Goal: Transaction & Acquisition: Obtain resource

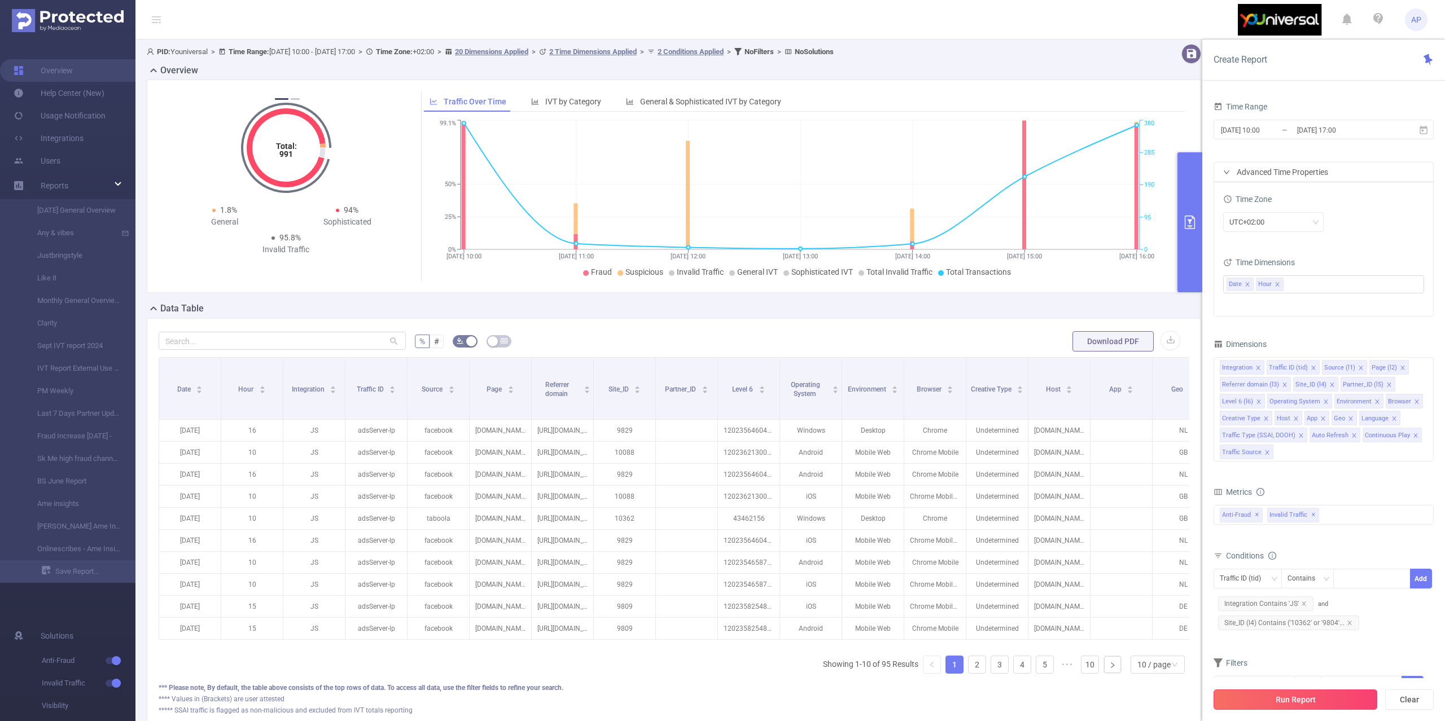
click at [1217, 691] on button "Run Report" at bounding box center [1296, 700] width 164 height 20
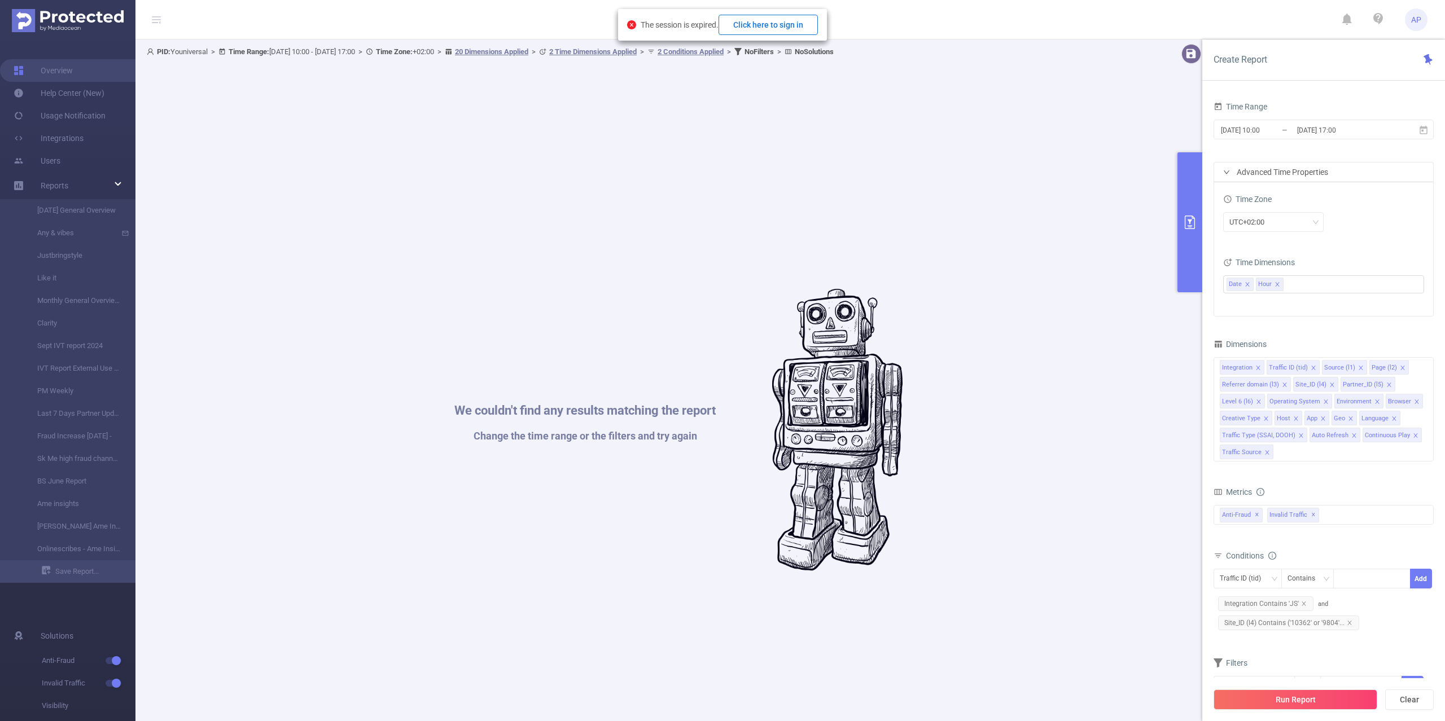
click at [784, 23] on button "Click here to sign in" at bounding box center [768, 25] width 99 height 20
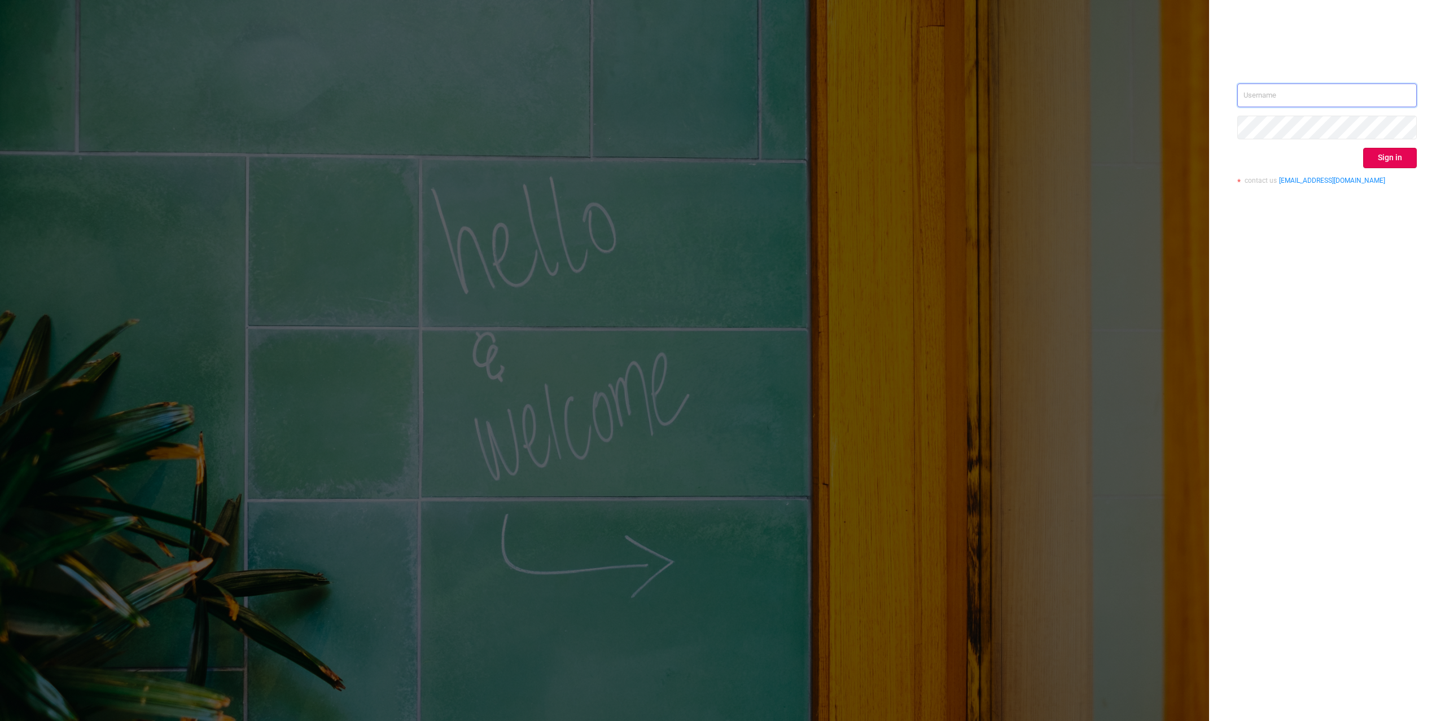
click at [1289, 91] on input "text" at bounding box center [1326, 96] width 179 height 24
type input "alexandre.persehais@youniversal.com"
click at [1372, 159] on button "Sign in" at bounding box center [1390, 158] width 54 height 20
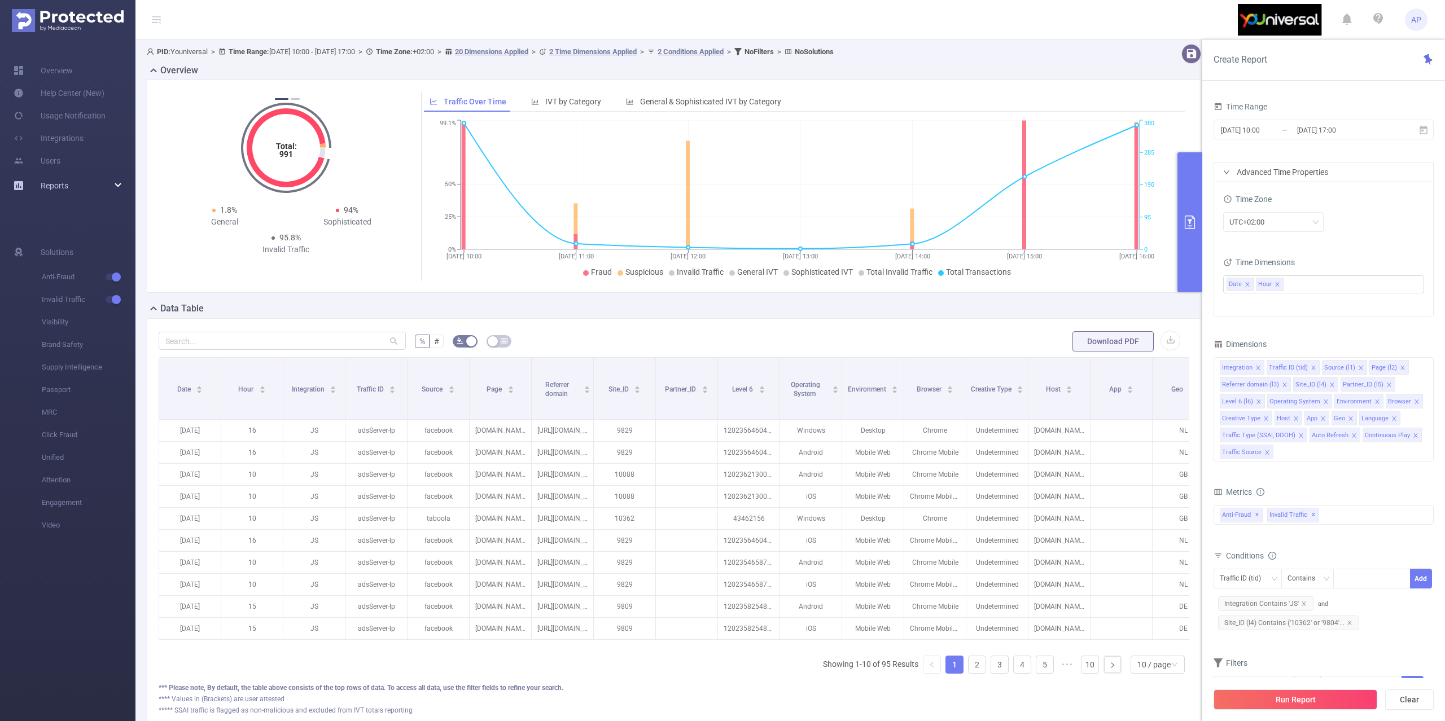
click at [50, 184] on span "Reports" at bounding box center [55, 185] width 28 height 9
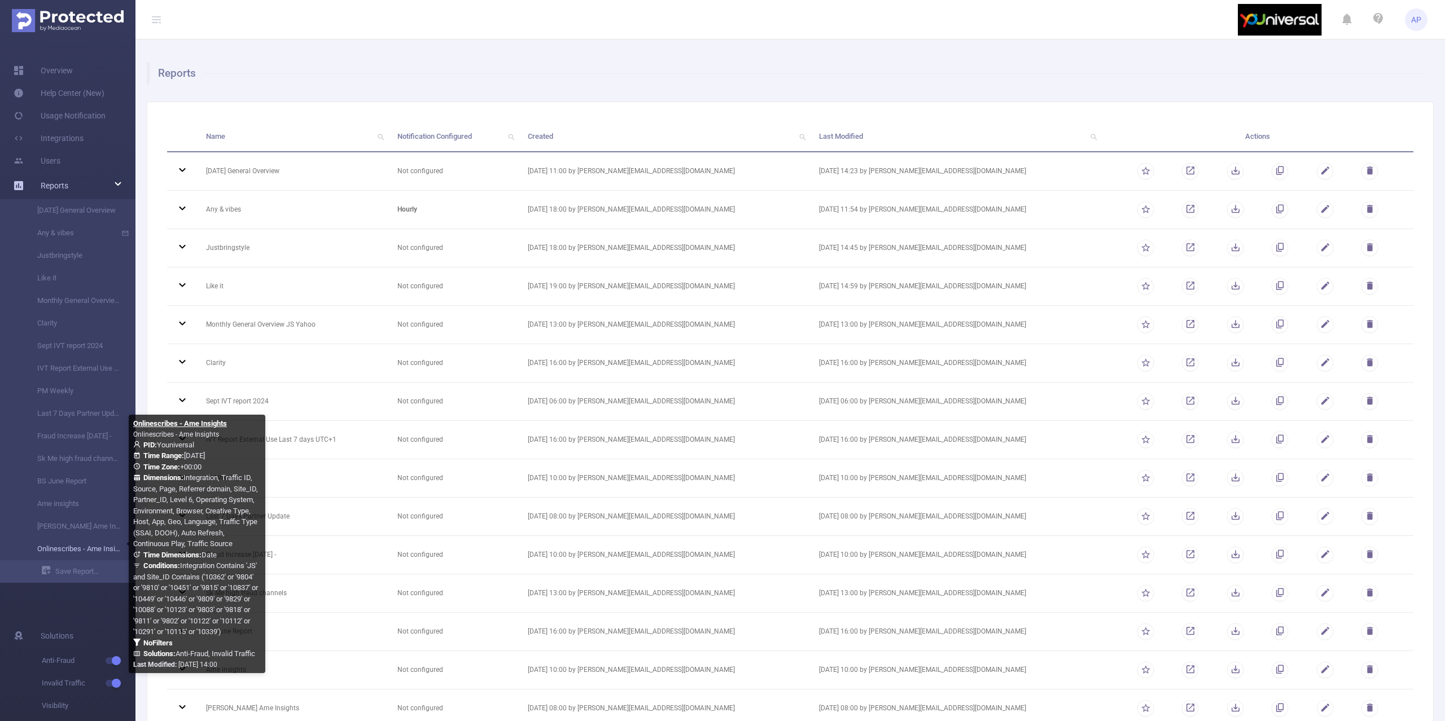
click at [62, 547] on link "Onlinescribes - Ame Insights" at bounding box center [72, 549] width 99 height 23
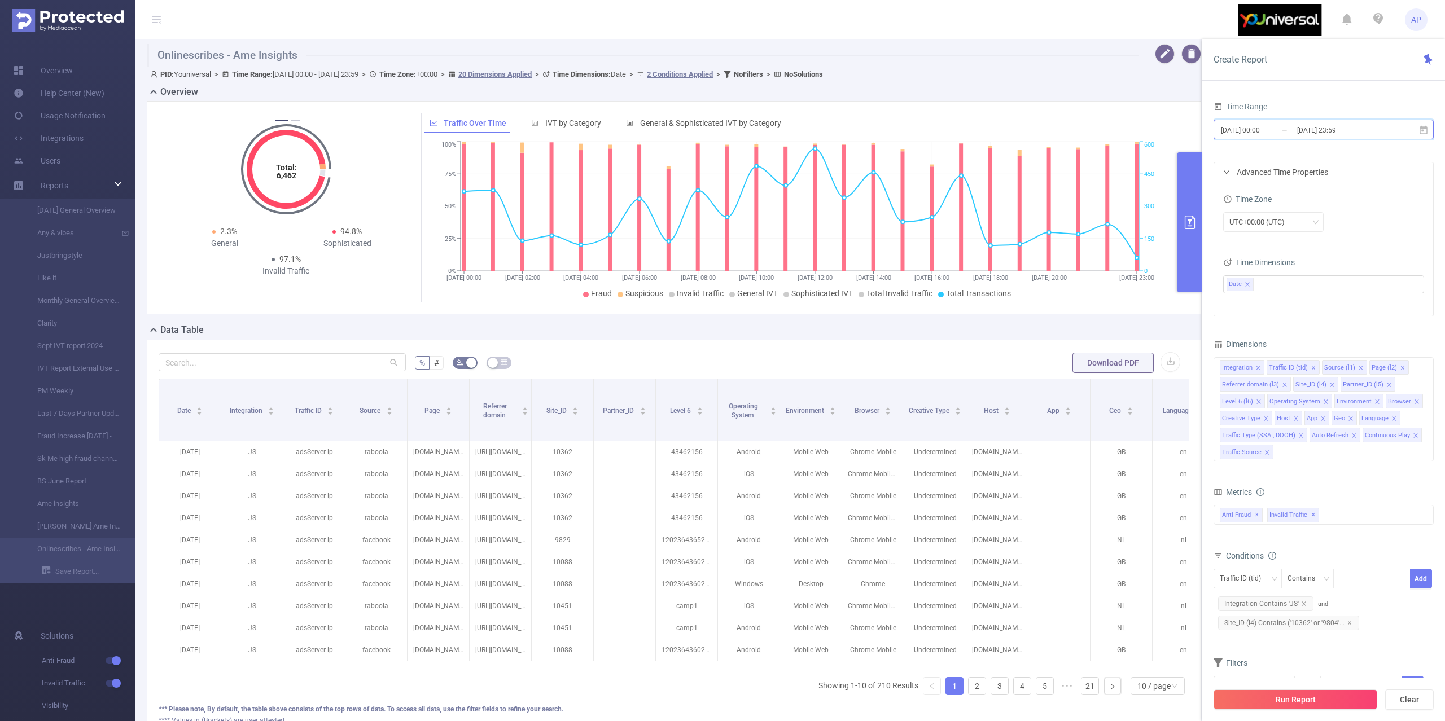
click at [1420, 125] on icon at bounding box center [1423, 130] width 10 height 10
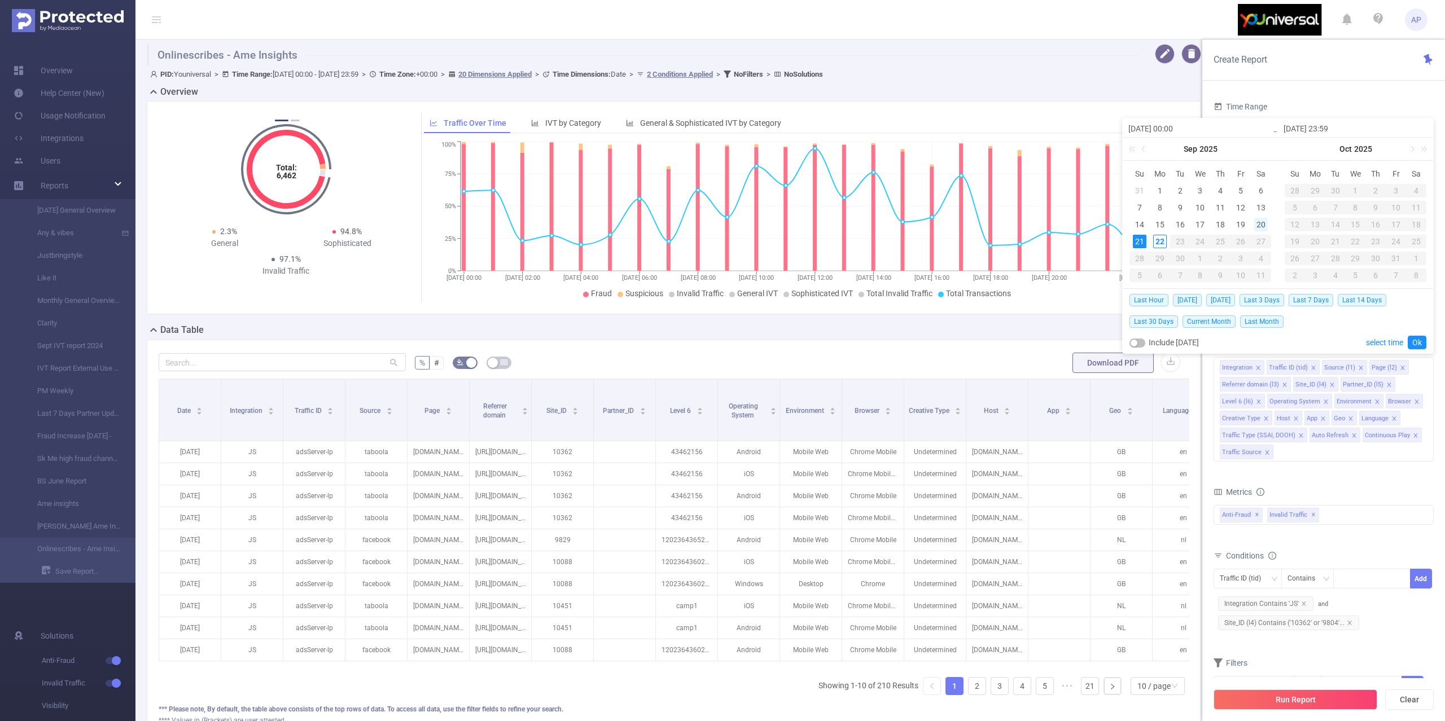
click at [1258, 224] on div "20" at bounding box center [1261, 225] width 14 height 14
click at [1141, 234] on td "21" at bounding box center [1139, 241] width 20 height 17
type input "2025-09-20 00:00"
click at [1421, 342] on link "Ok" at bounding box center [1417, 343] width 19 height 14
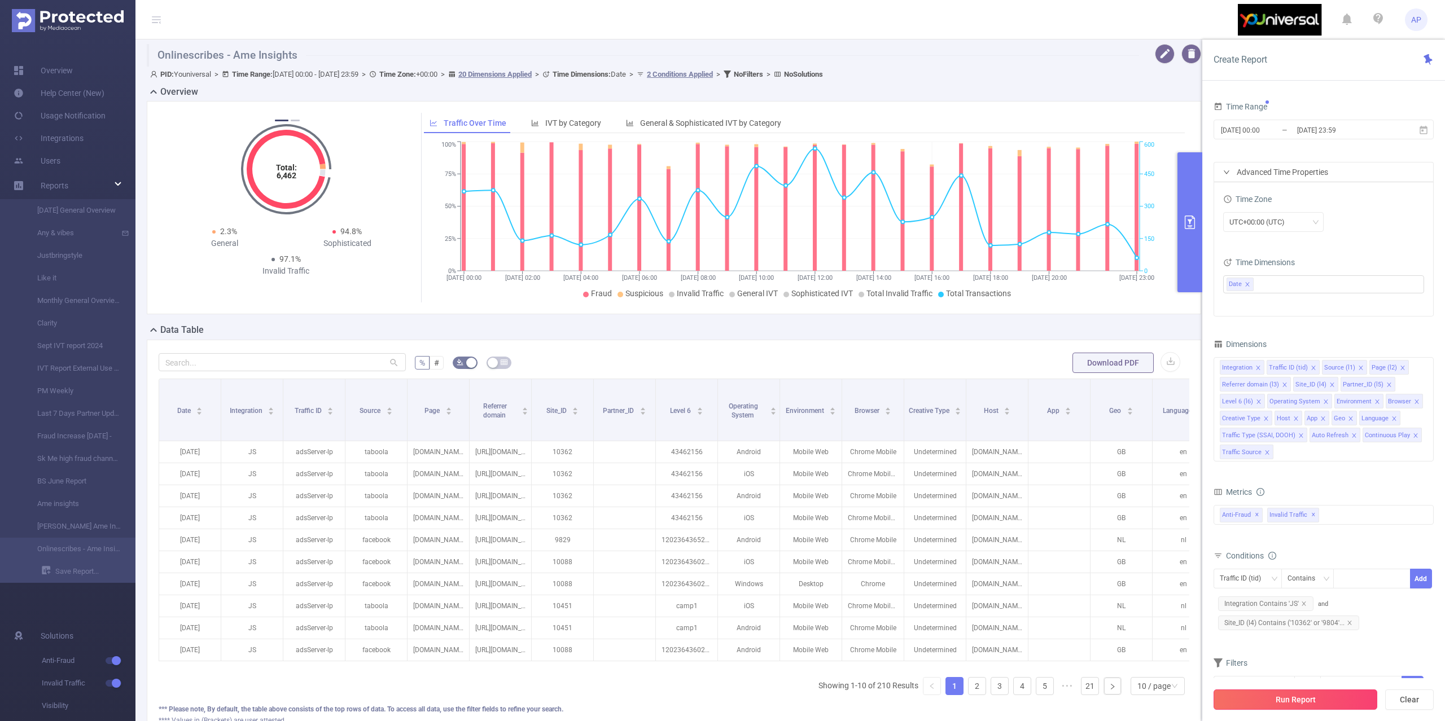
click at [1229, 697] on button "Run Report" at bounding box center [1296, 700] width 164 height 20
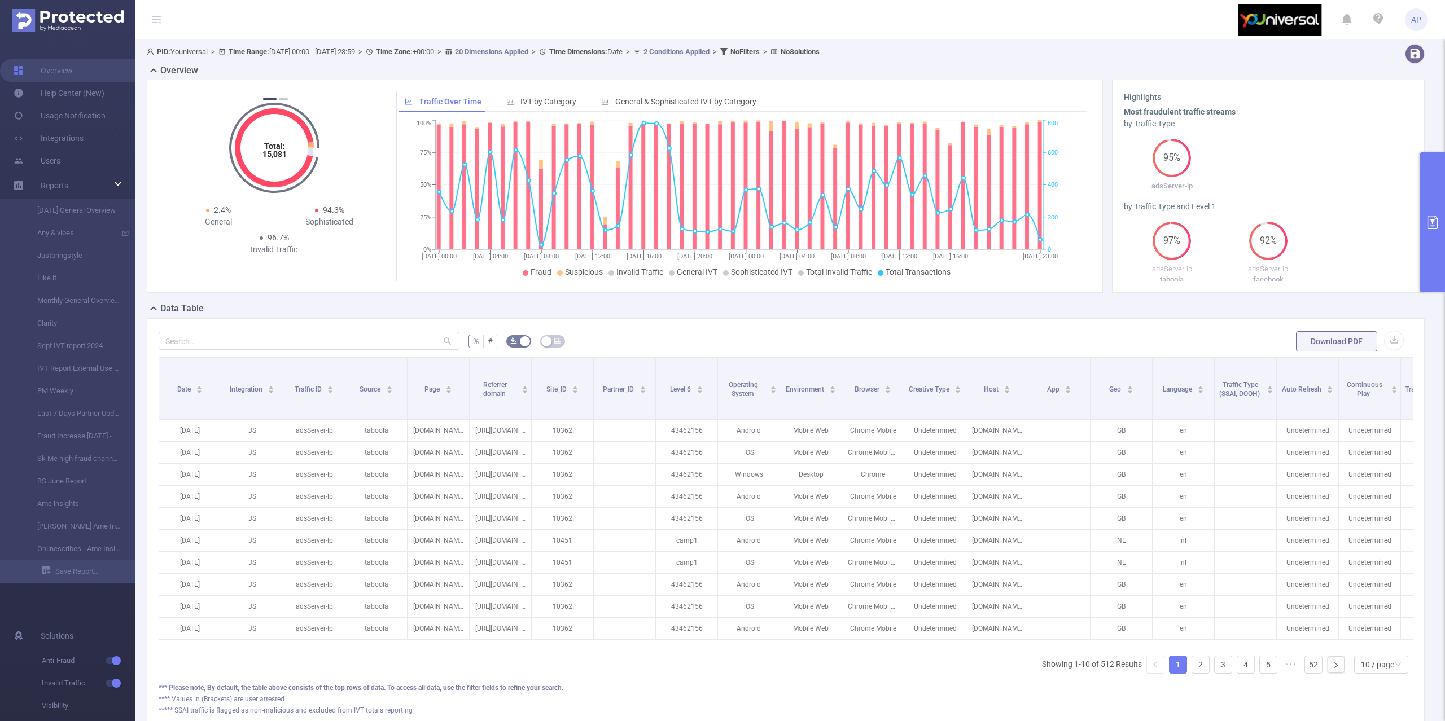
click at [1430, 173] on button "primary" at bounding box center [1432, 222] width 25 height 140
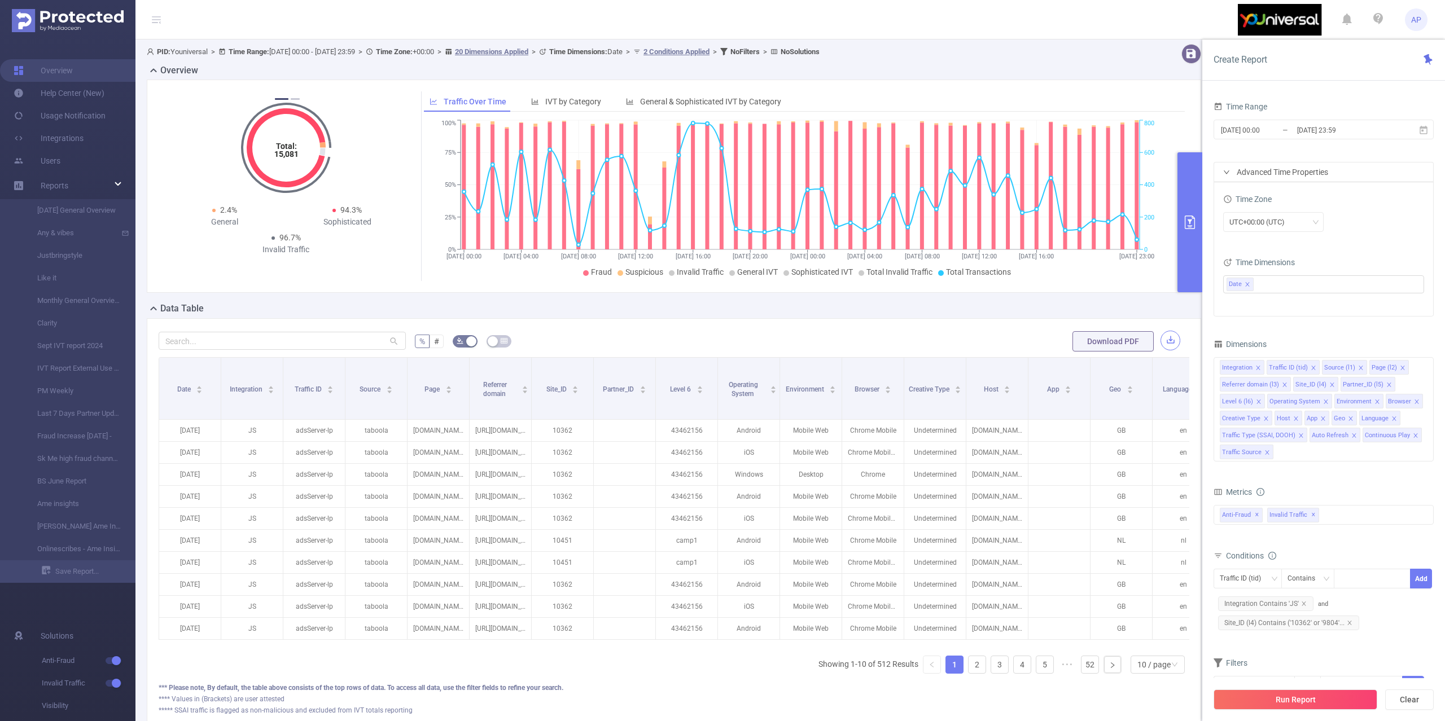
click at [1160, 335] on button "button" at bounding box center [1170, 341] width 20 height 20
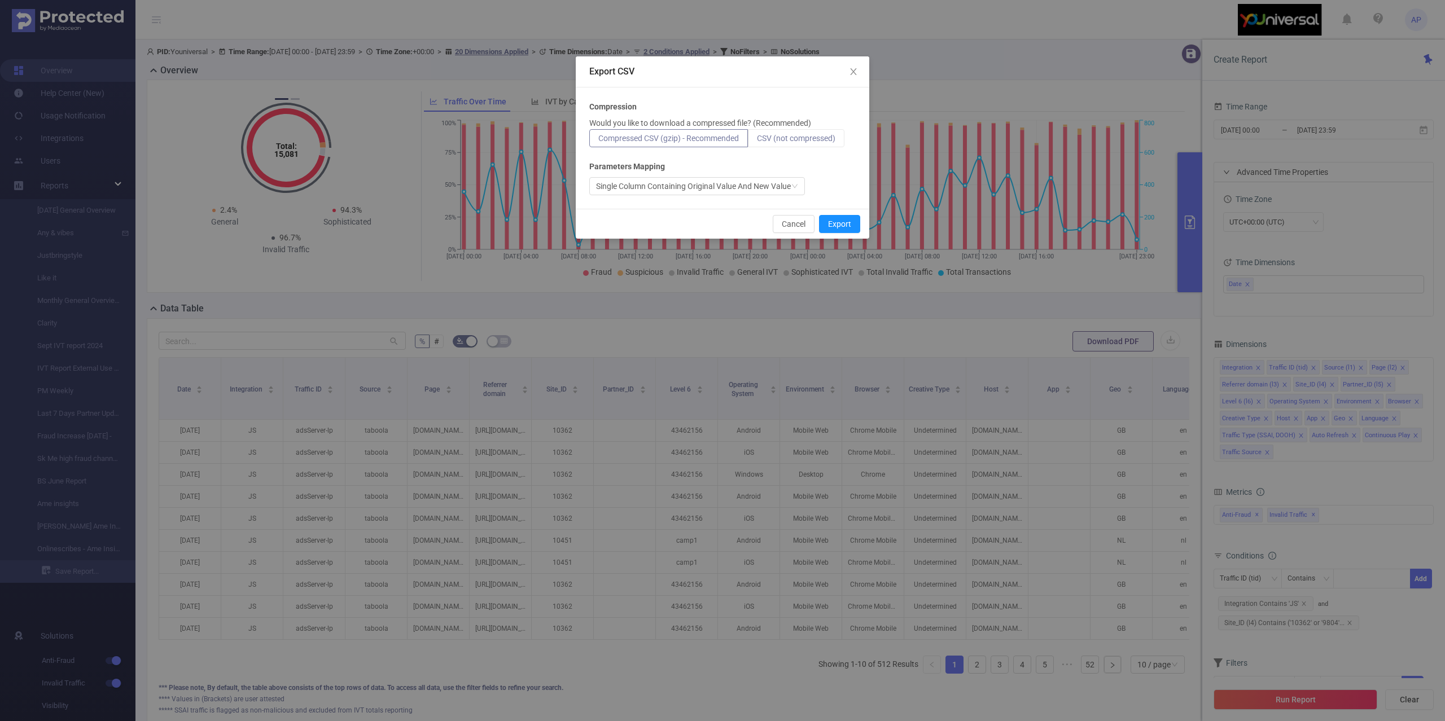
click at [799, 142] on label "CSV (not compressed)" at bounding box center [796, 138] width 97 height 18
click at [757, 141] on input "CSV (not compressed)" at bounding box center [757, 141] width 0 height 0
click at [843, 226] on button "Export" at bounding box center [839, 224] width 41 height 18
